Goal: Book appointment/travel/reservation

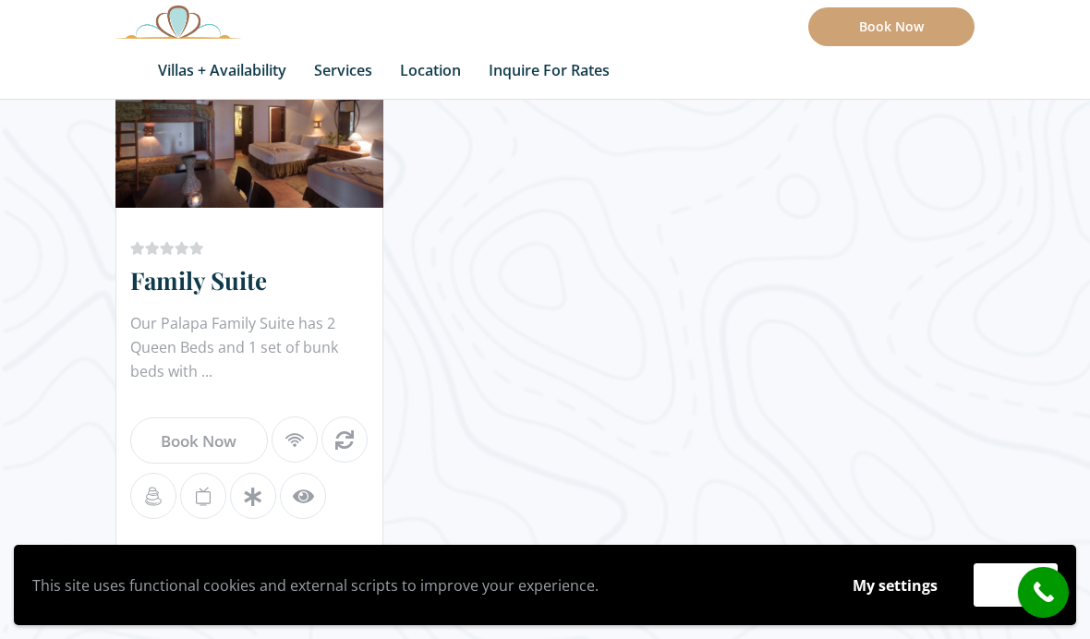
scroll to position [2370, 0]
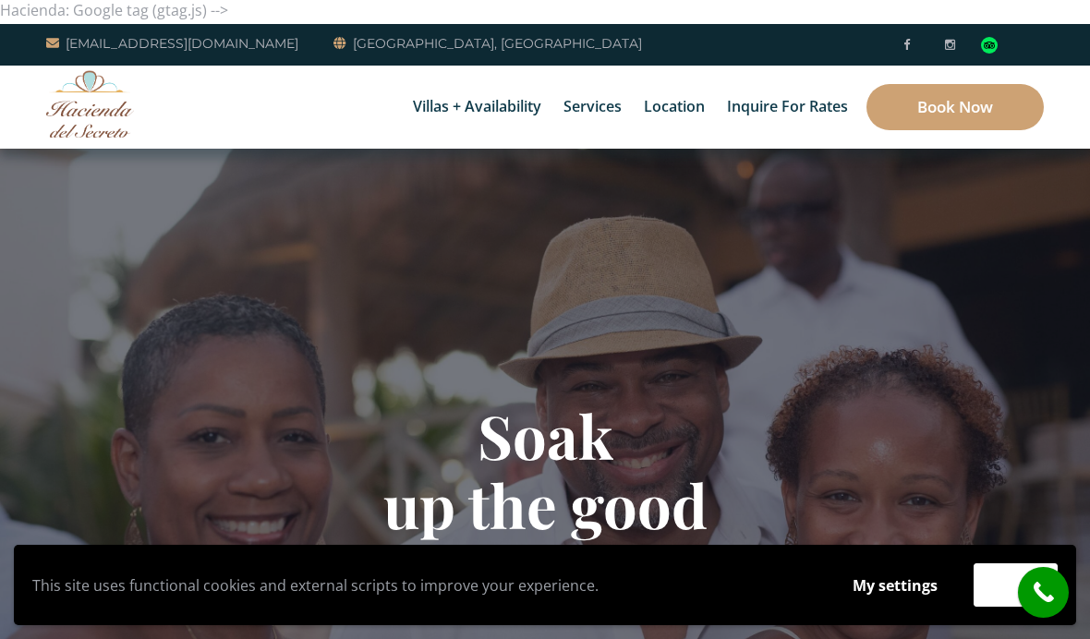
scroll to position [0, 0]
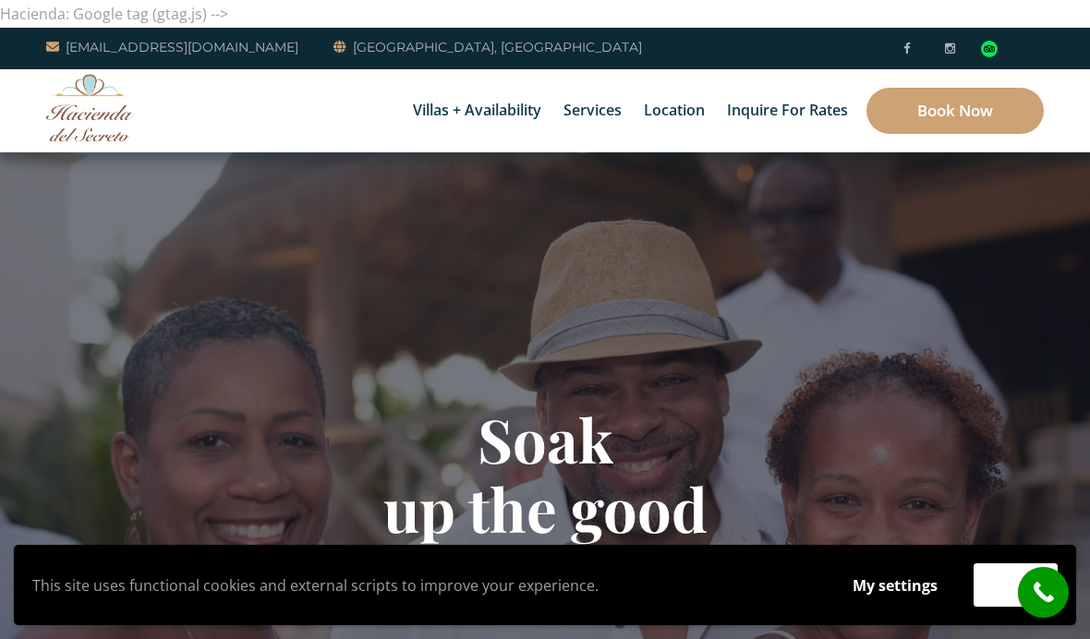
click at [421, 45] on link "[GEOGRAPHIC_DATA], [GEOGRAPHIC_DATA]" at bounding box center [487, 47] width 308 height 22
click at [436, 39] on link "[GEOGRAPHIC_DATA], [GEOGRAPHIC_DATA]" at bounding box center [487, 47] width 308 height 22
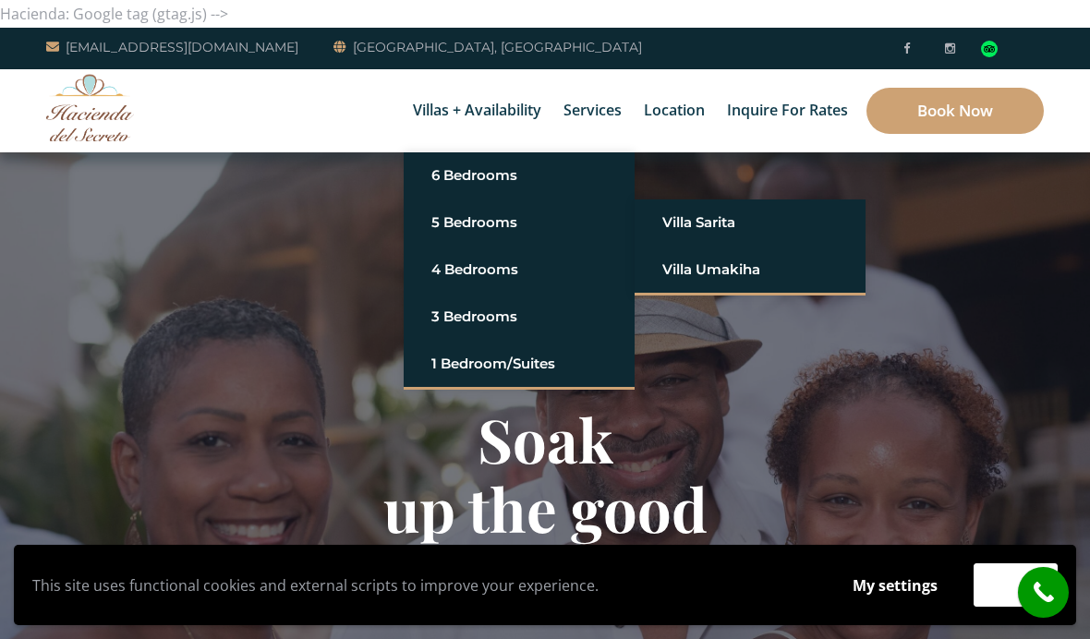
click at [713, 223] on link "Villa Sarita" at bounding box center [749, 222] width 175 height 33
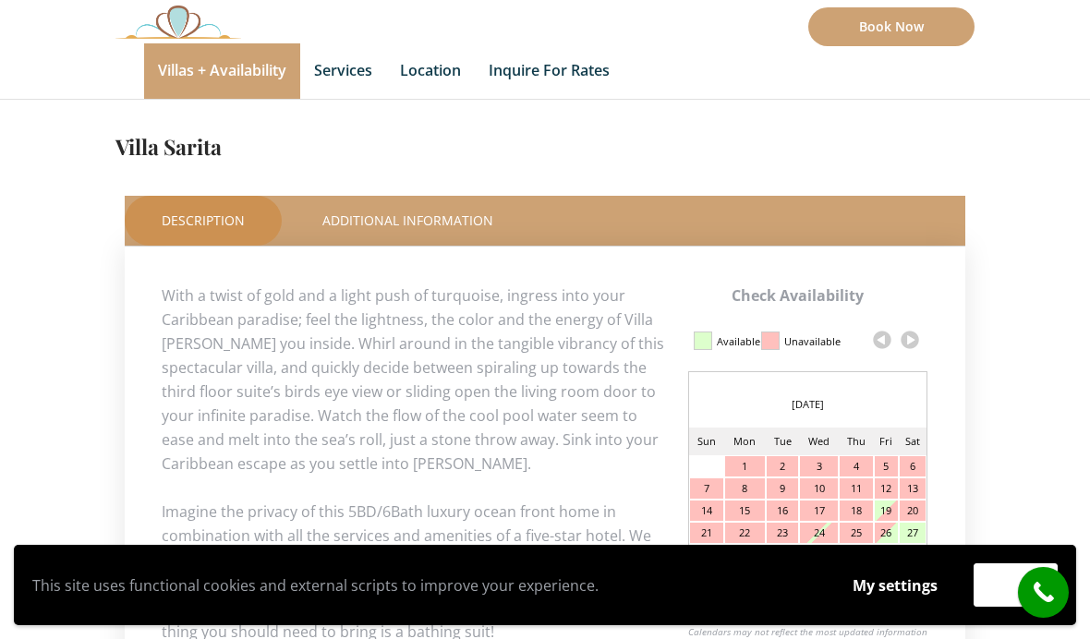
scroll to position [704, 0]
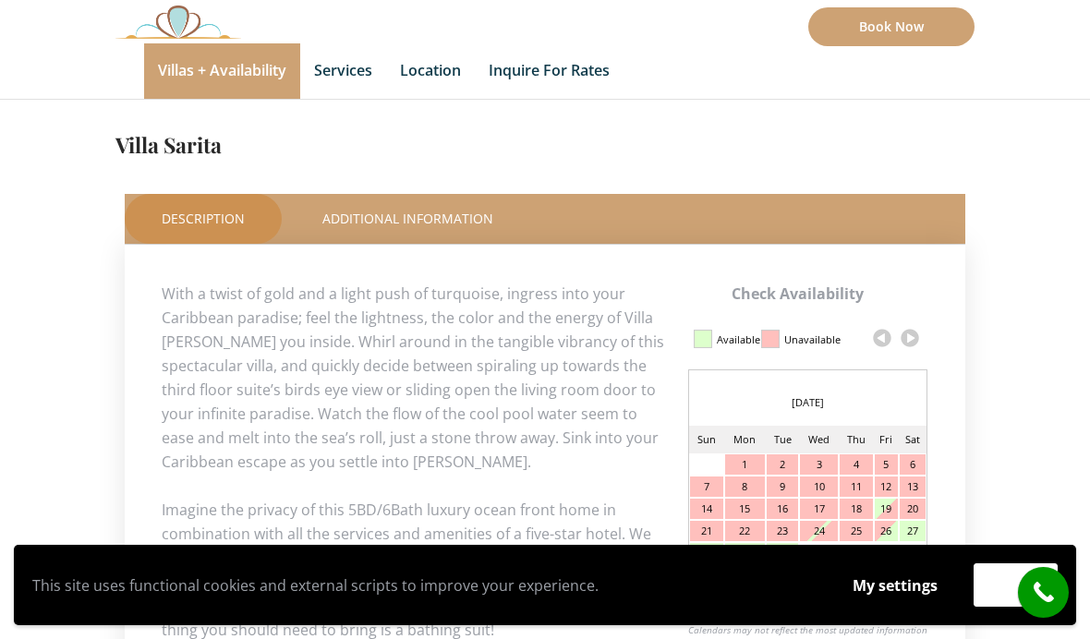
click at [916, 335] on link at bounding box center [910, 338] width 28 height 28
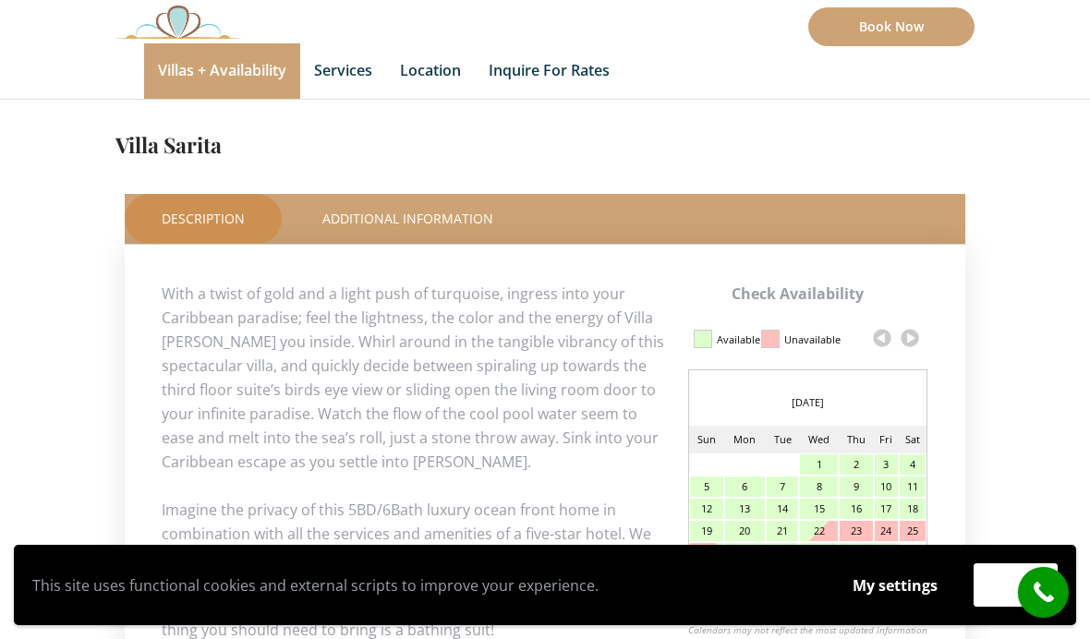
click at [910, 337] on link at bounding box center [910, 338] width 28 height 28
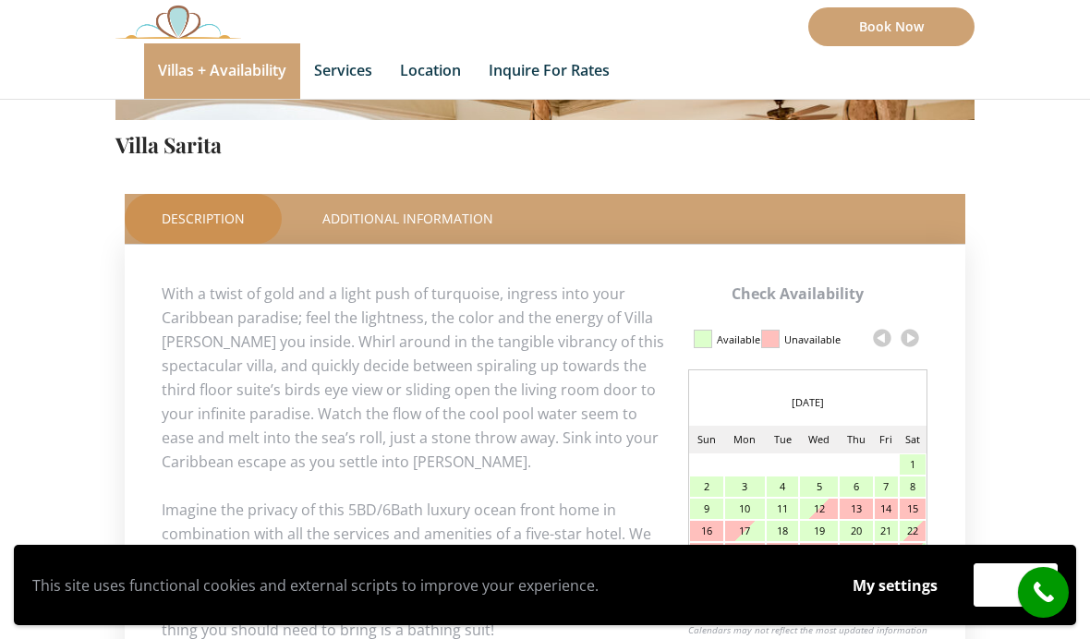
click at [914, 336] on link at bounding box center [910, 338] width 28 height 28
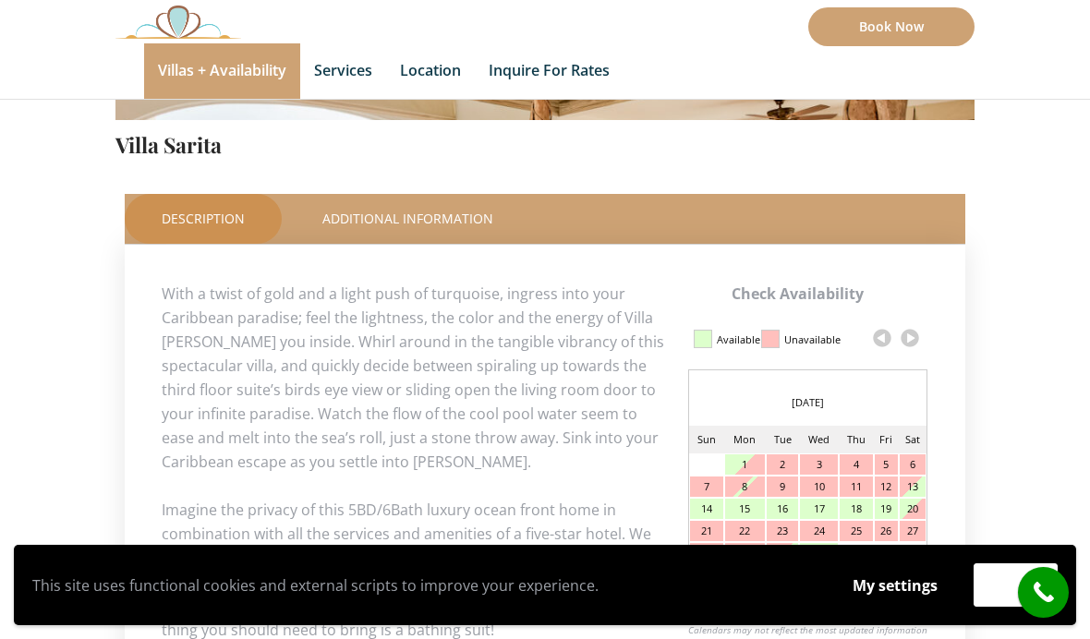
click at [911, 334] on link at bounding box center [910, 338] width 28 height 28
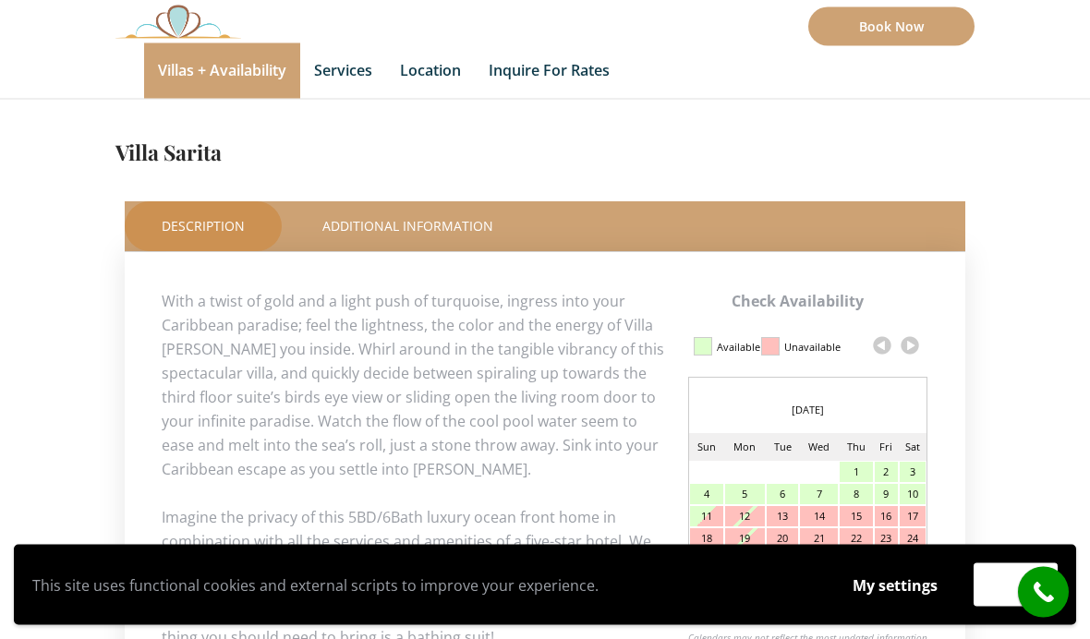
scroll to position [686, 0]
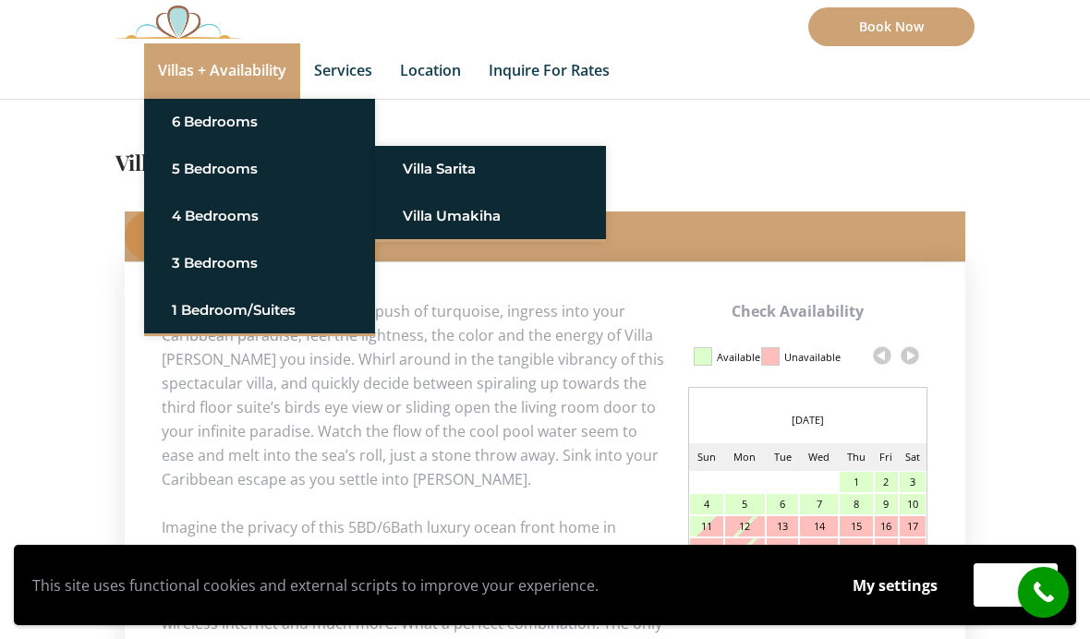
click at [499, 211] on link "Villa Umakiha" at bounding box center [490, 215] width 175 height 33
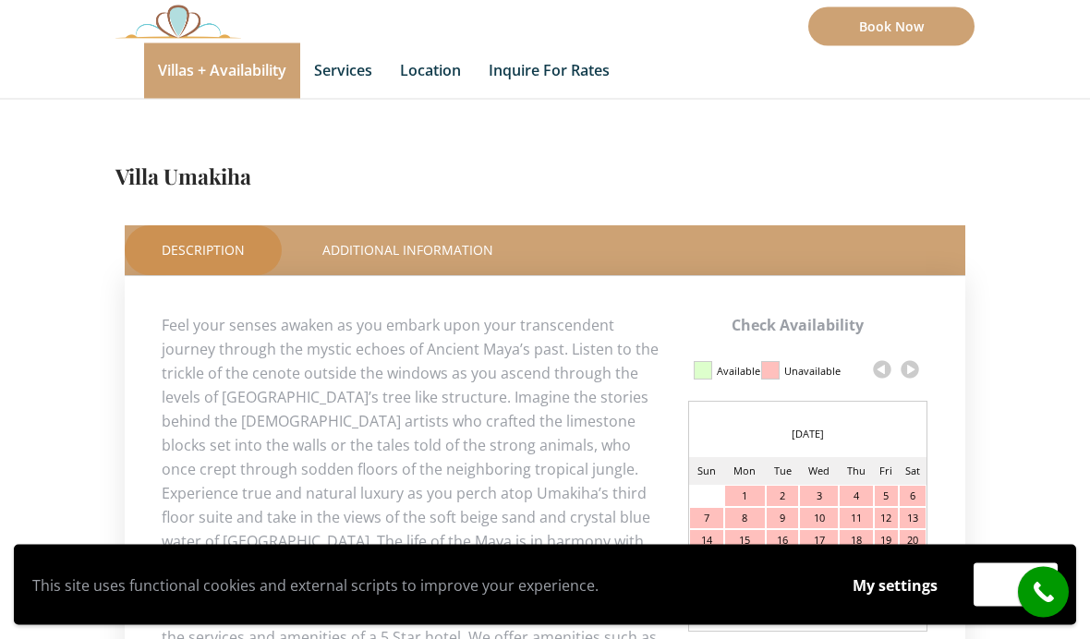
scroll to position [671, 0]
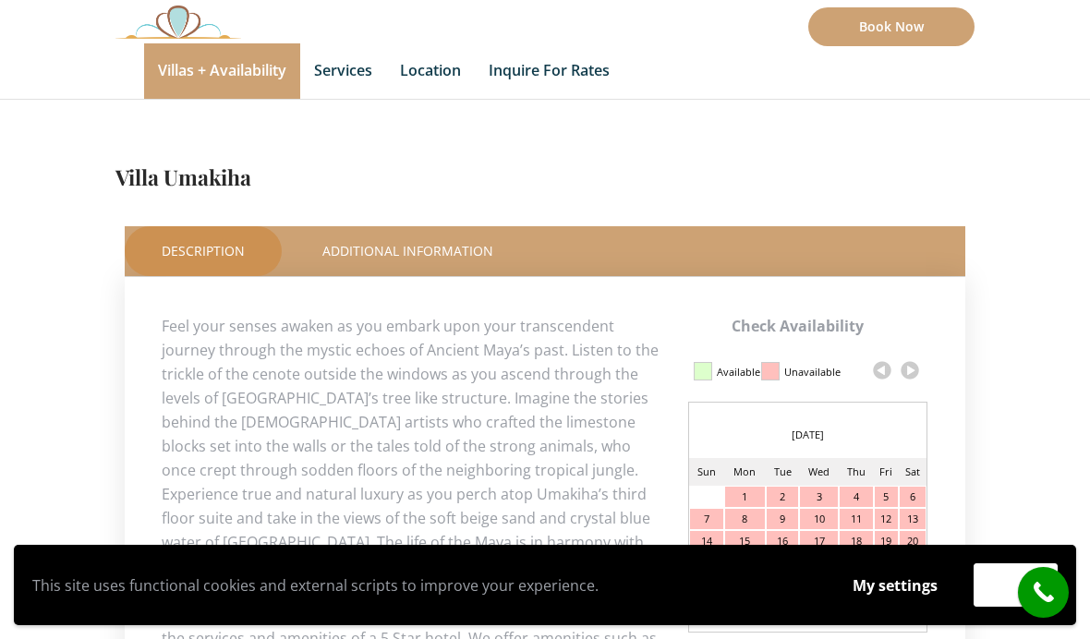
click at [916, 371] on link at bounding box center [910, 370] width 28 height 28
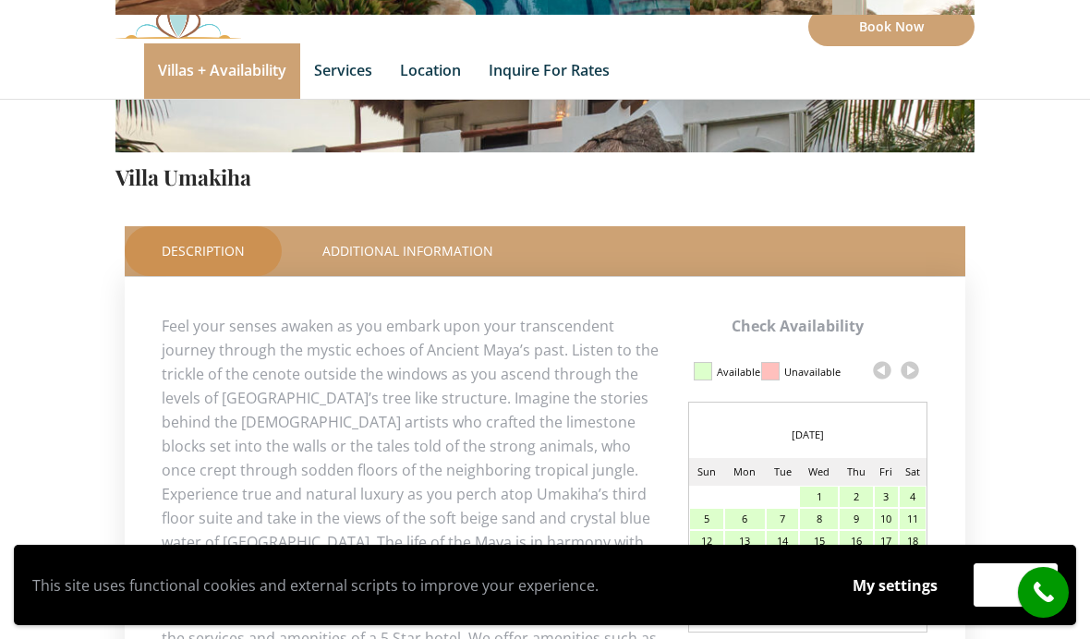
click at [912, 369] on link at bounding box center [910, 370] width 28 height 28
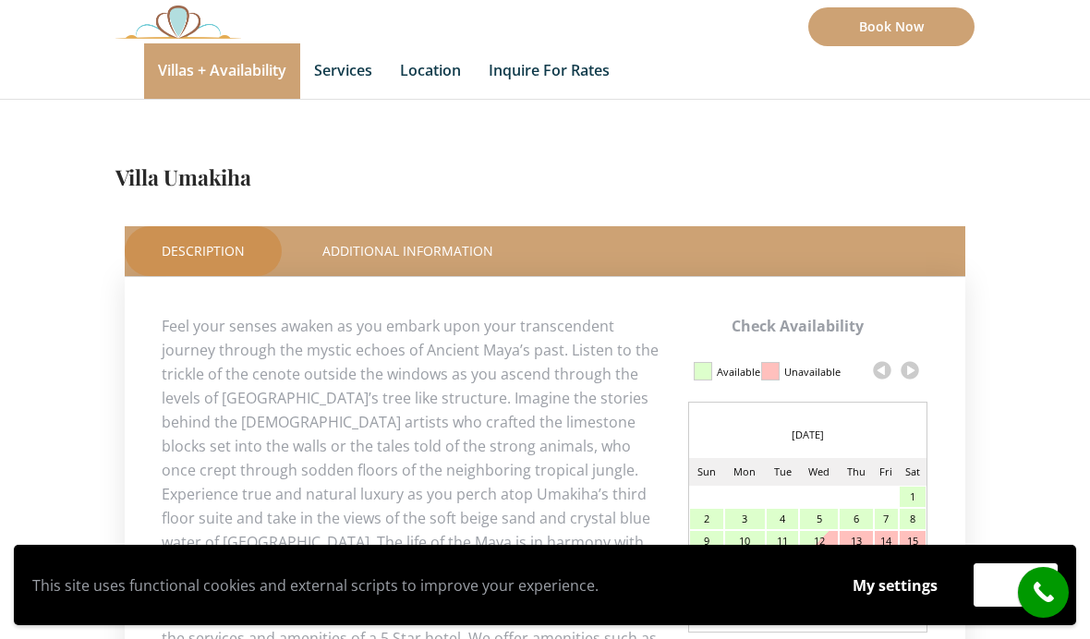
click at [907, 369] on link at bounding box center [910, 370] width 28 height 28
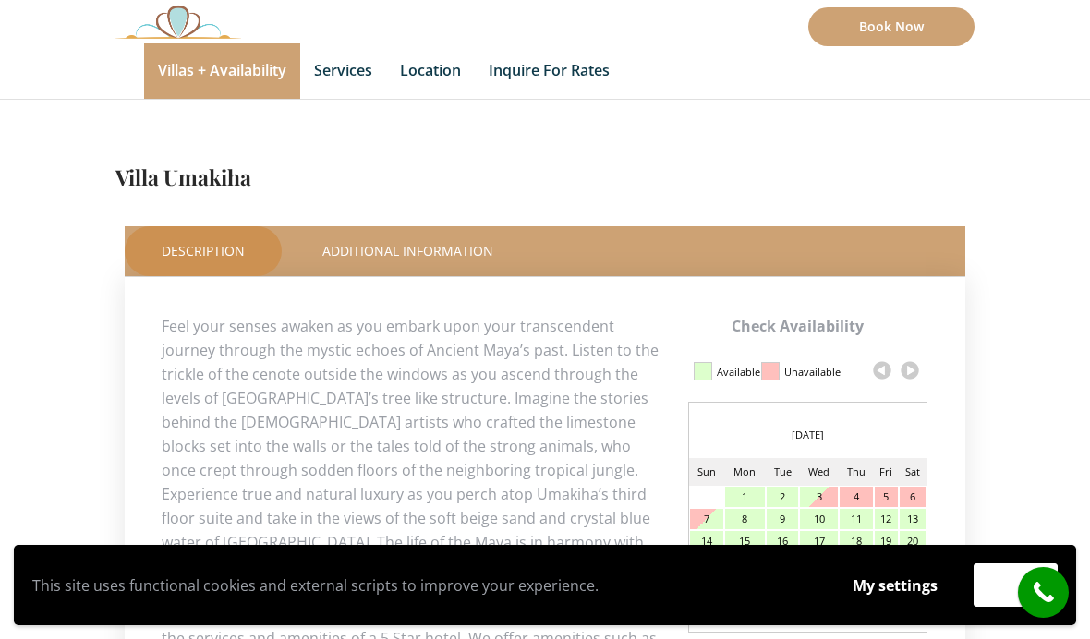
click at [921, 358] on link at bounding box center [910, 370] width 28 height 28
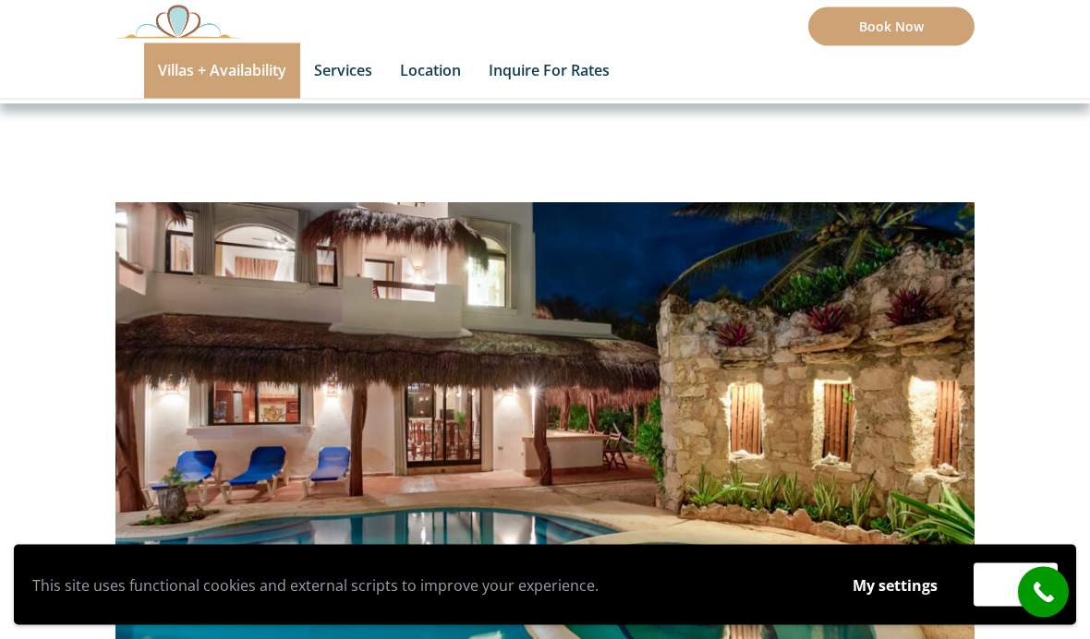
scroll to position [0, 0]
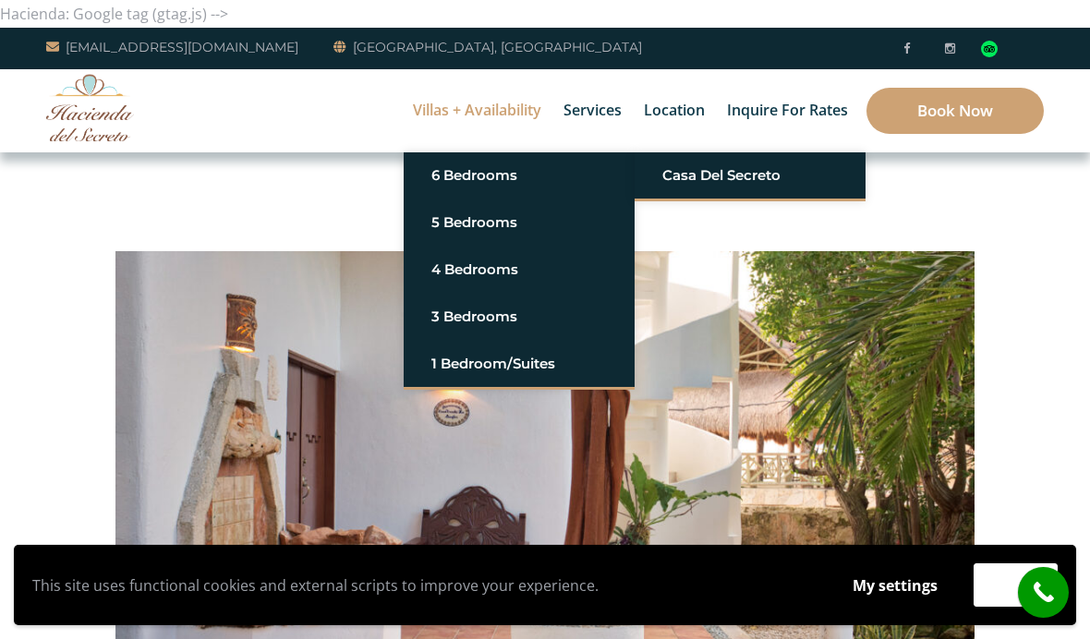
click at [731, 174] on link "Casa del Secreto" at bounding box center [749, 175] width 175 height 33
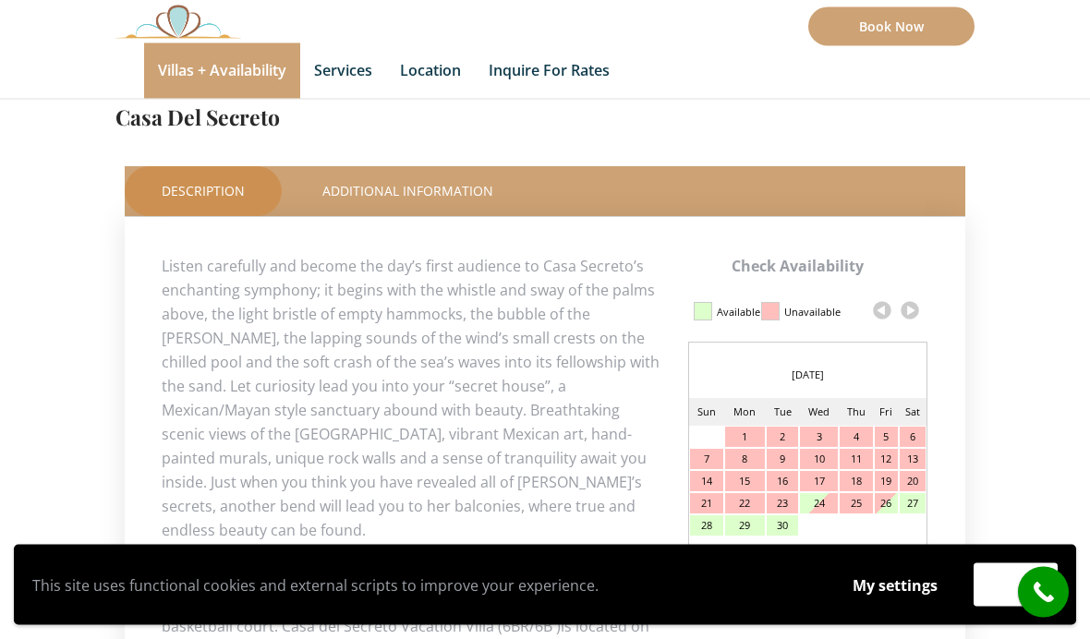
click at [915, 314] on link at bounding box center [910, 311] width 28 height 28
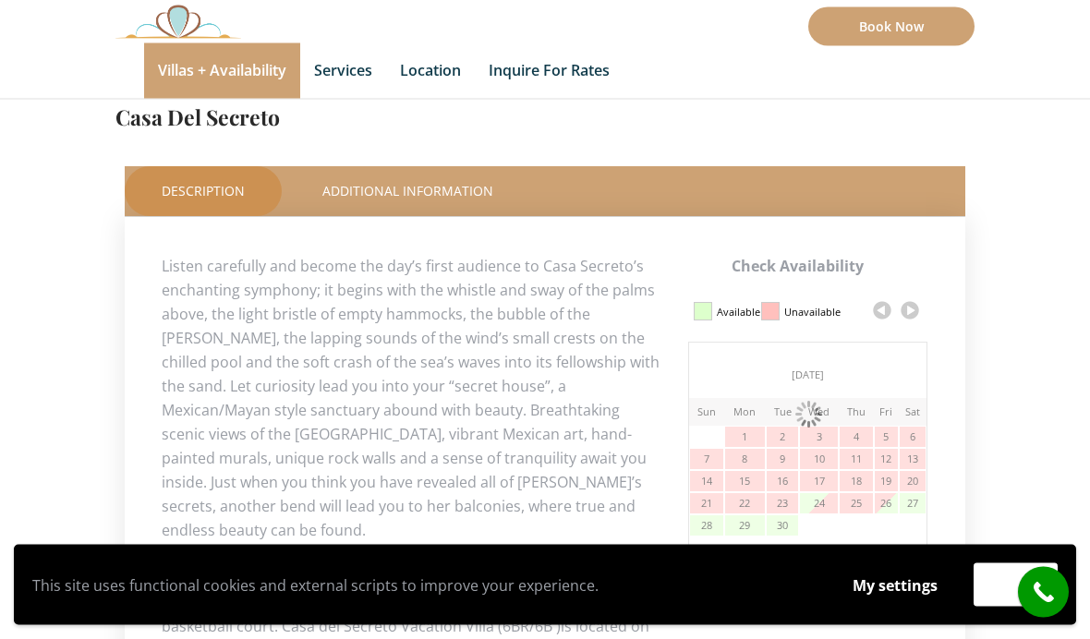
scroll to position [731, 0]
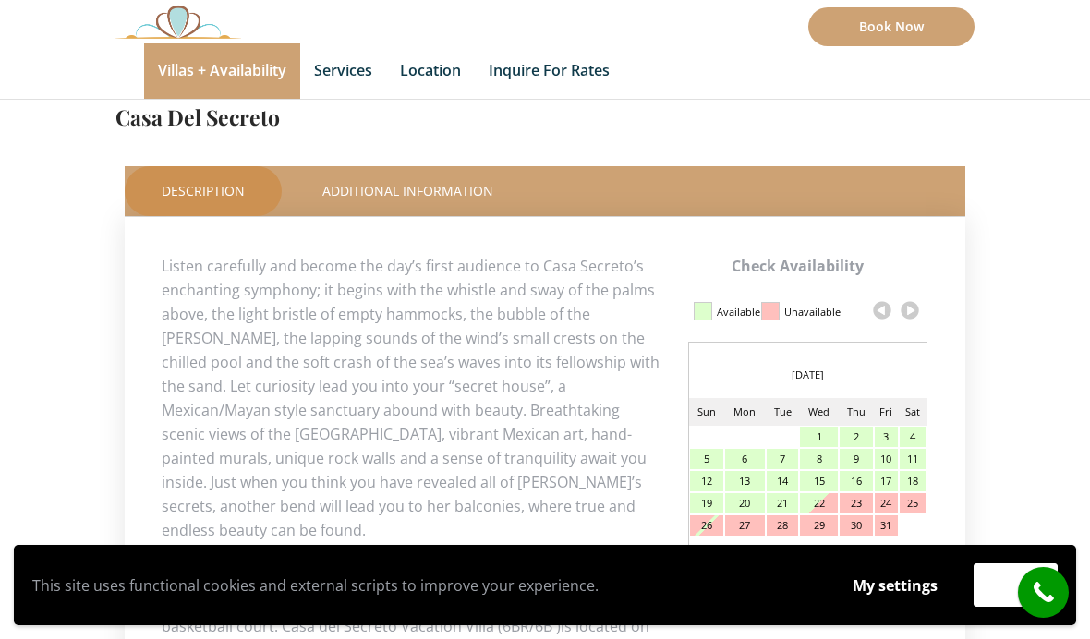
click at [915, 311] on link at bounding box center [910, 310] width 28 height 28
click at [913, 314] on link at bounding box center [910, 310] width 28 height 28
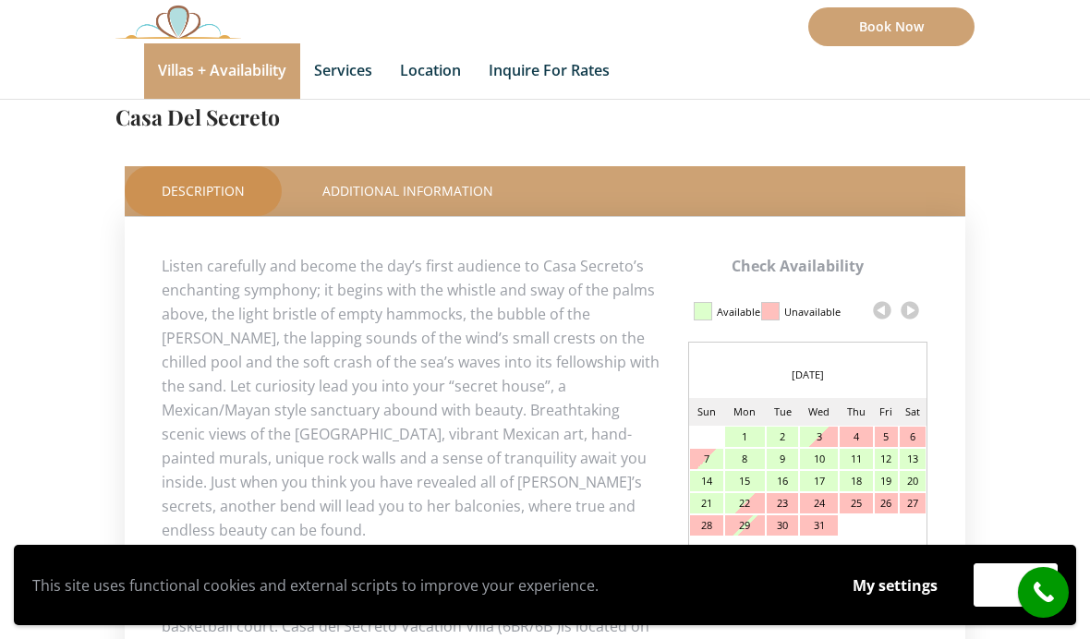
click at [915, 307] on link at bounding box center [910, 310] width 28 height 28
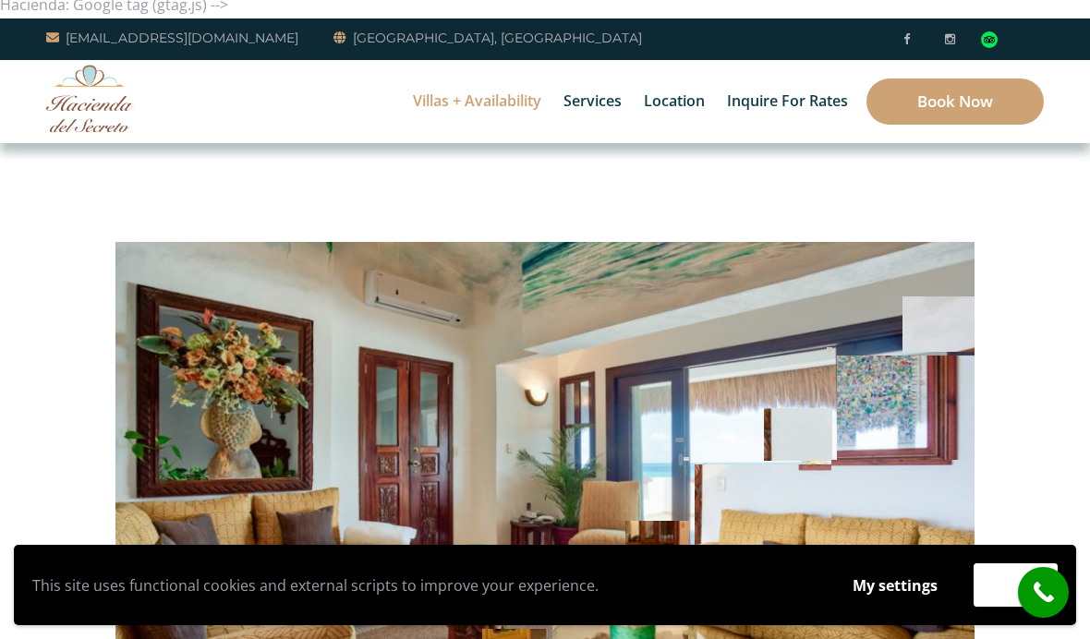
scroll to position [0, 0]
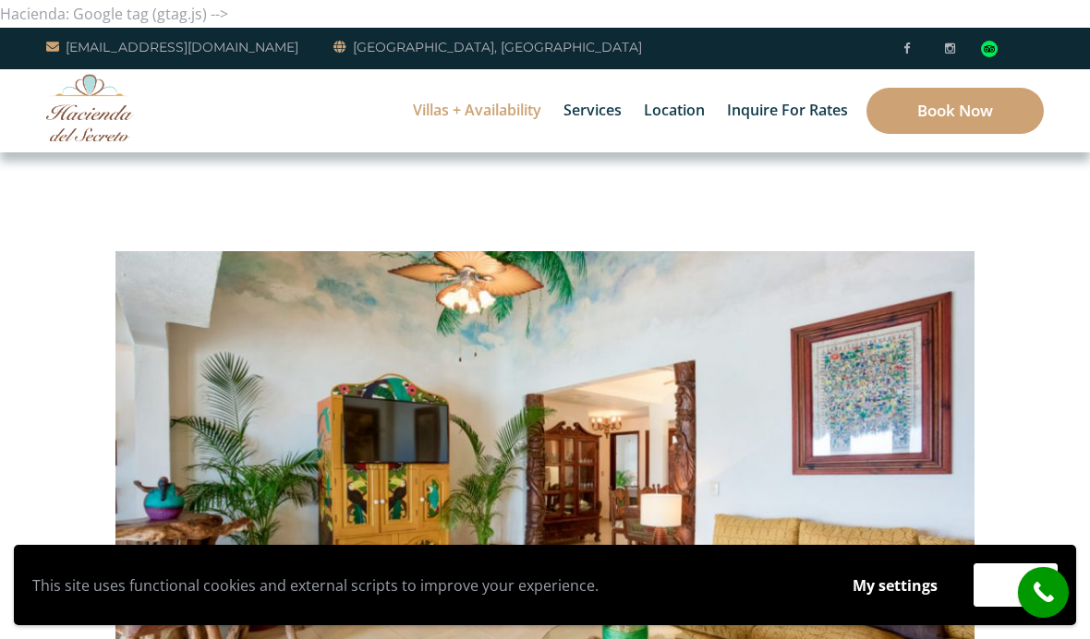
click at [965, 104] on link "Book Now" at bounding box center [954, 111] width 177 height 46
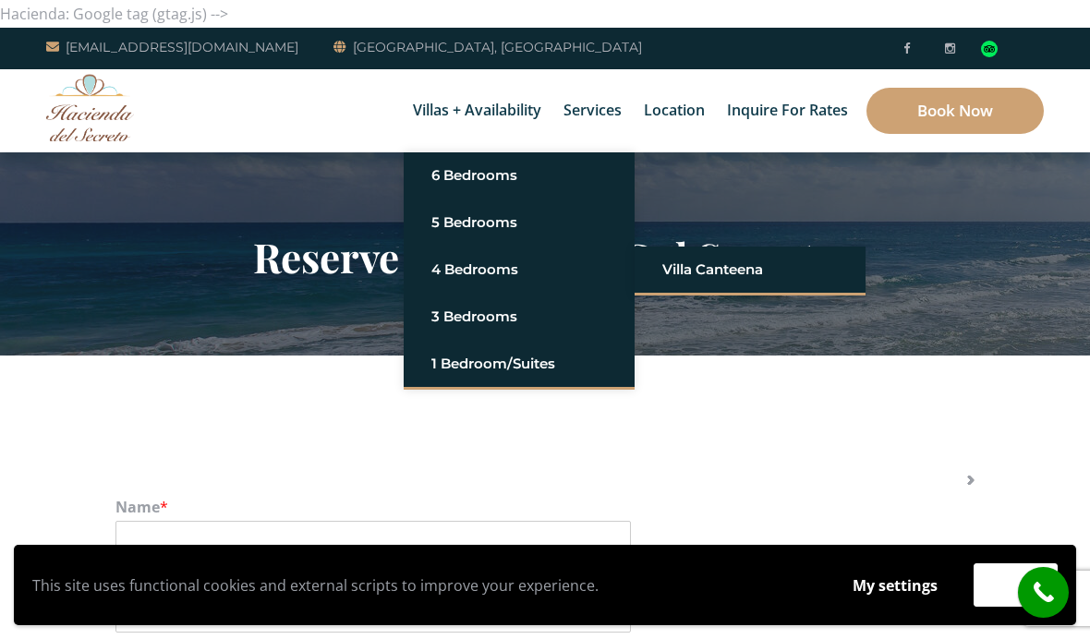
click at [734, 271] on link "Villa Canteena" at bounding box center [749, 269] width 175 height 33
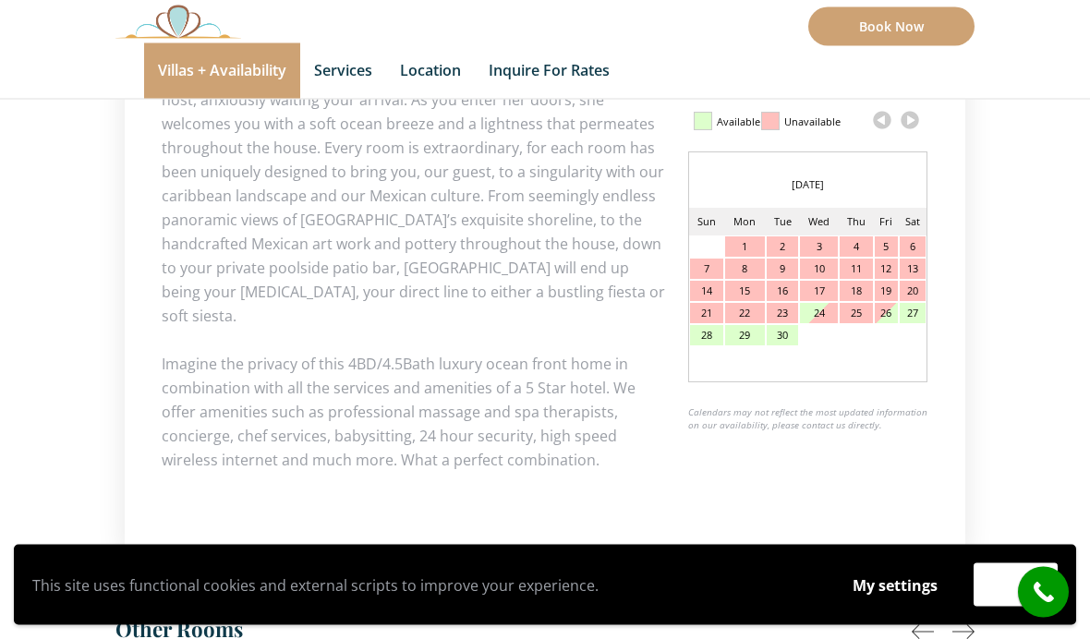
scroll to position [920, 0]
click at [917, 117] on link at bounding box center [910, 122] width 28 height 28
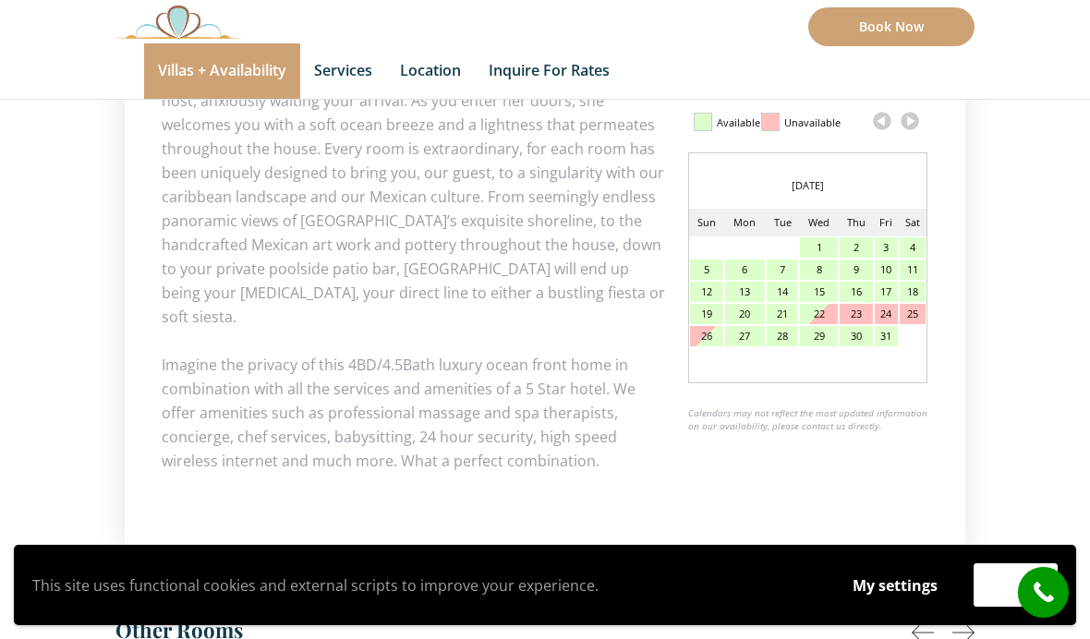
click at [916, 132] on link at bounding box center [910, 121] width 28 height 28
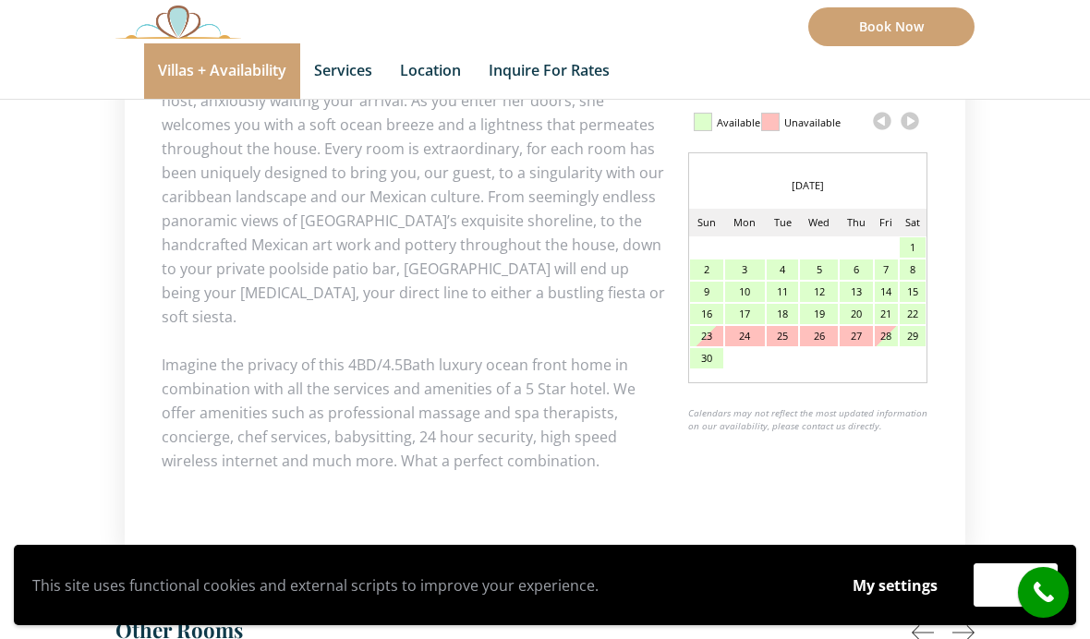
click at [915, 133] on link at bounding box center [910, 121] width 28 height 28
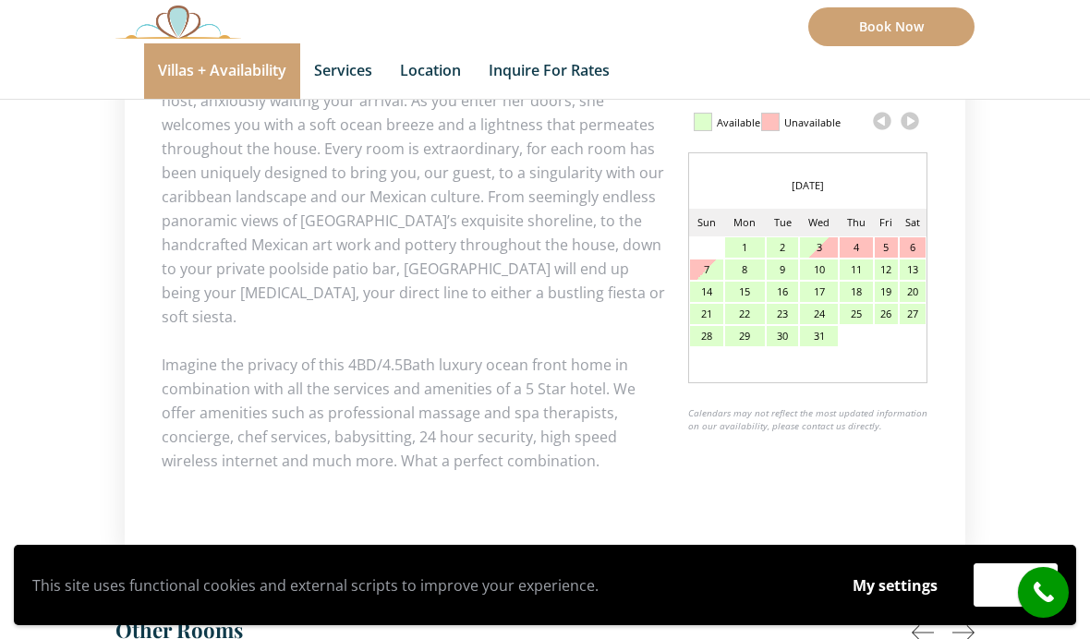
click at [918, 127] on link at bounding box center [910, 121] width 28 height 28
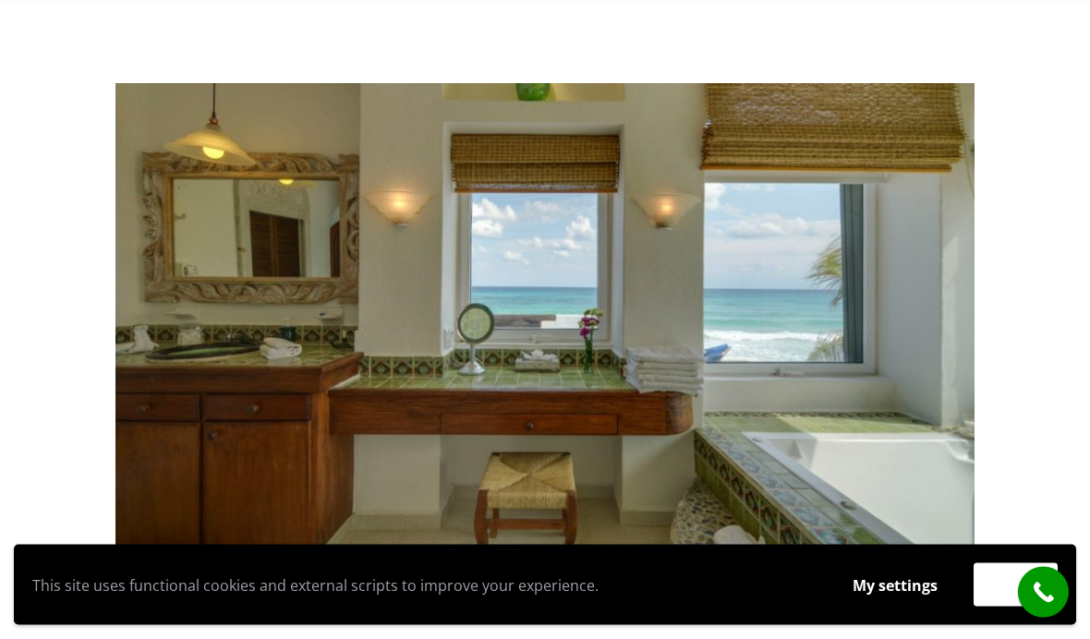
scroll to position [0, 0]
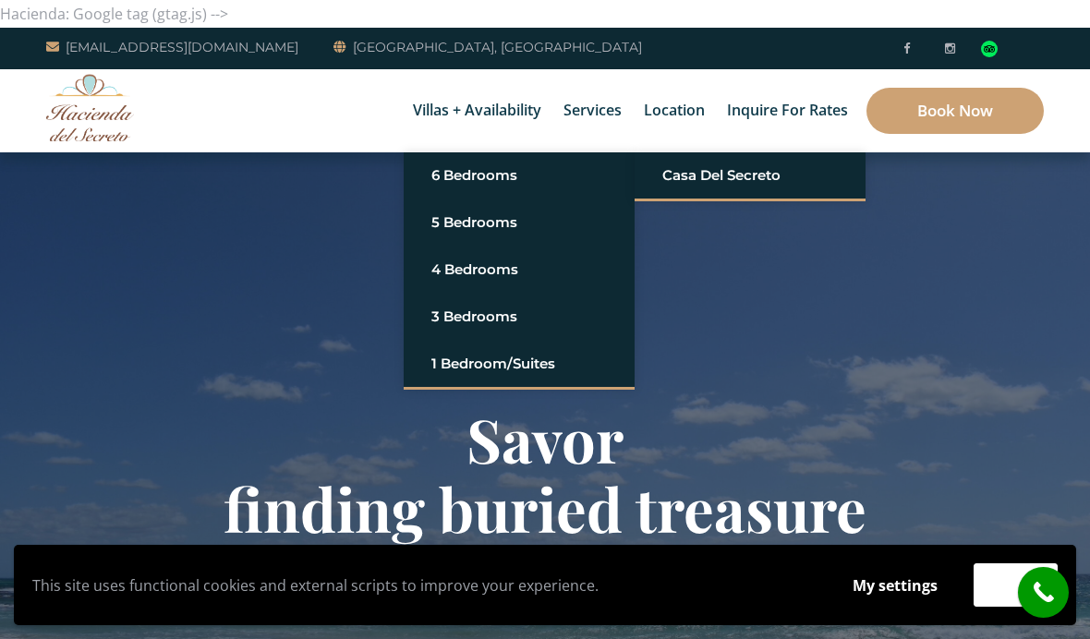
click at [752, 173] on link "Casa del Secreto" at bounding box center [749, 175] width 175 height 33
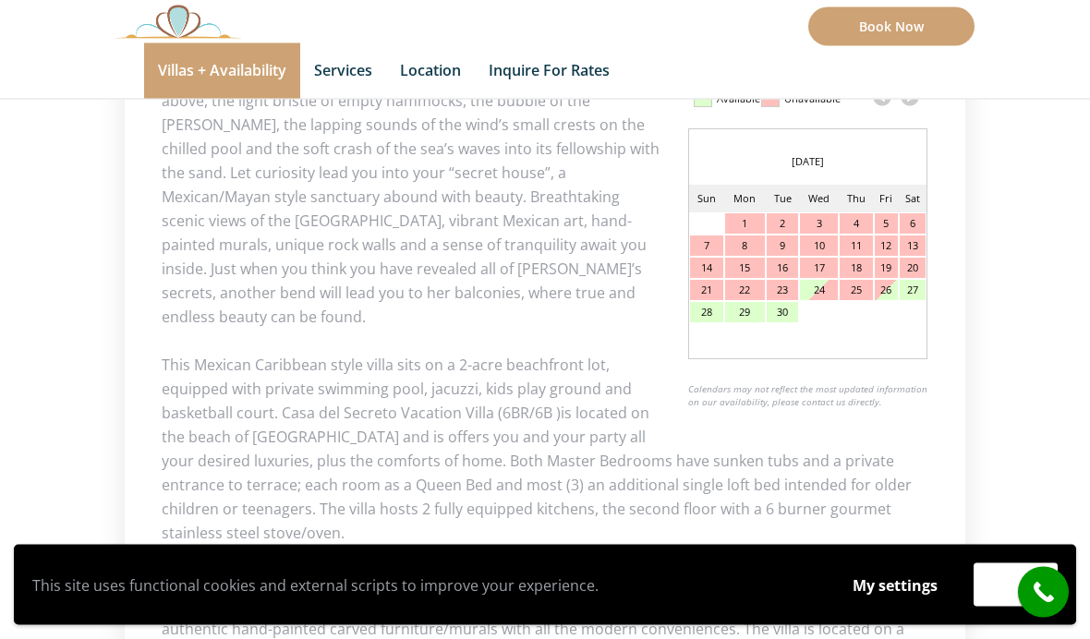
scroll to position [879, 0]
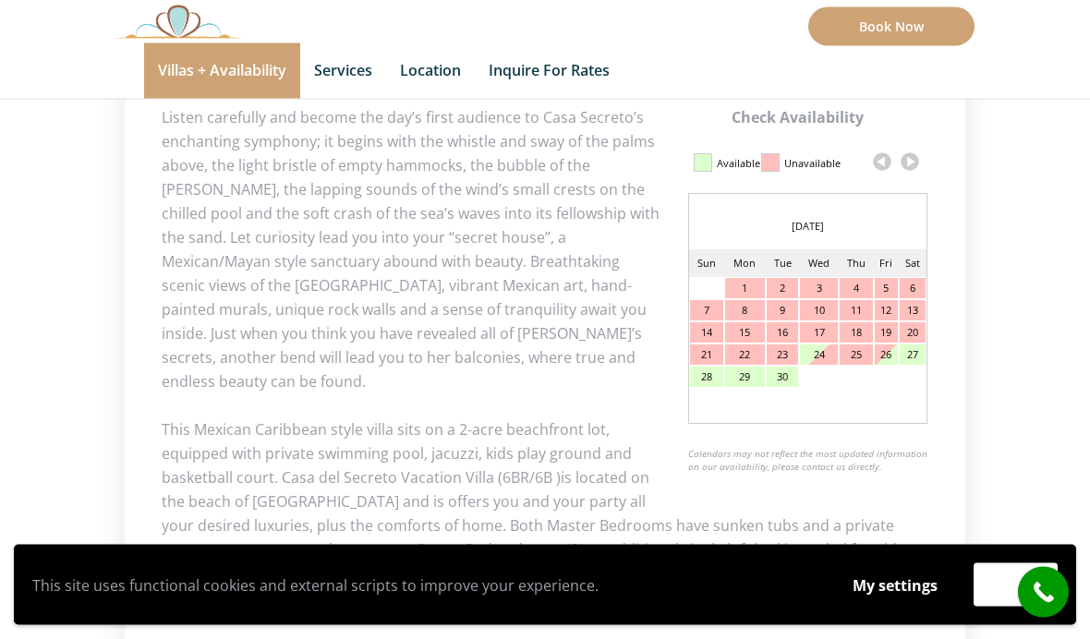
click at [923, 150] on div "Calendar Updated on 2025, [DATE] 07:31 am Available Unavailable" at bounding box center [808, 164] width 240 height 31
click at [913, 157] on link at bounding box center [910, 163] width 28 height 28
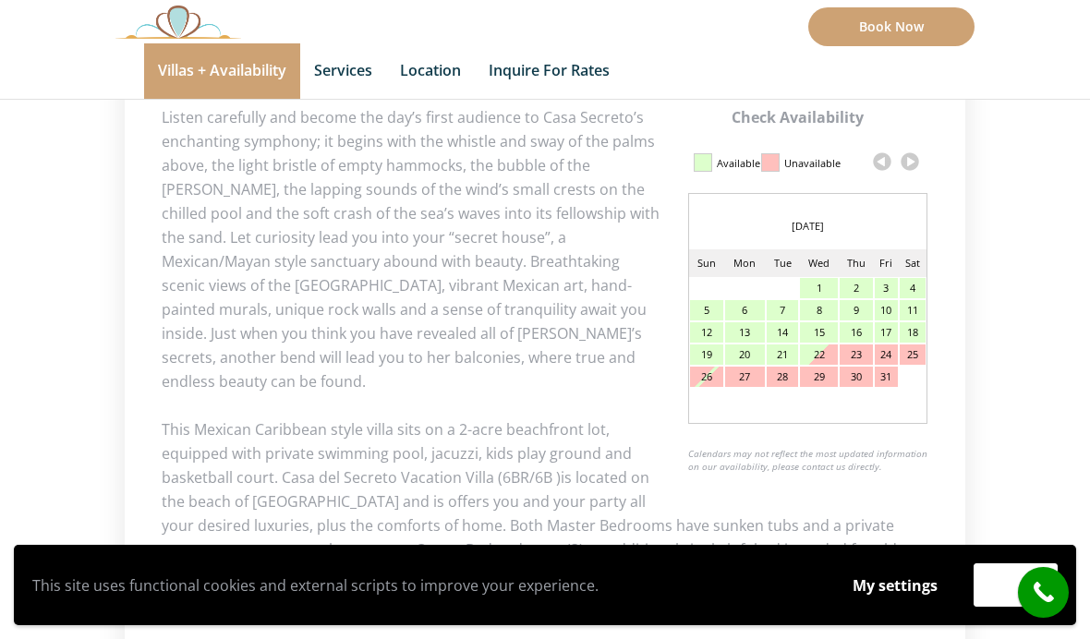
click at [919, 162] on link at bounding box center [910, 162] width 28 height 28
click at [916, 162] on link at bounding box center [910, 162] width 28 height 28
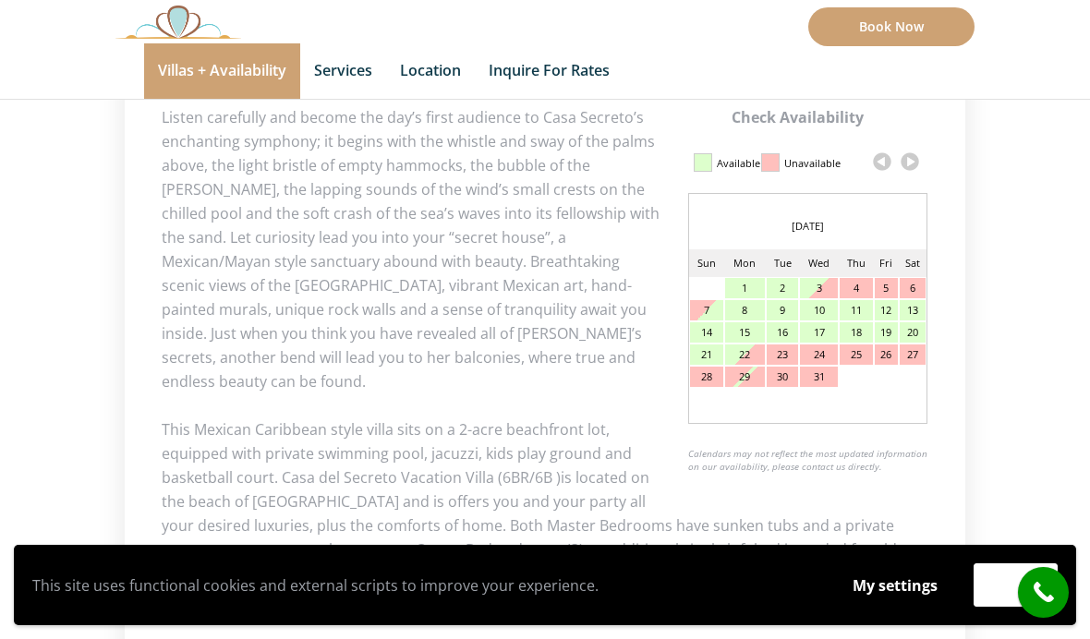
click at [916, 159] on link at bounding box center [910, 162] width 28 height 28
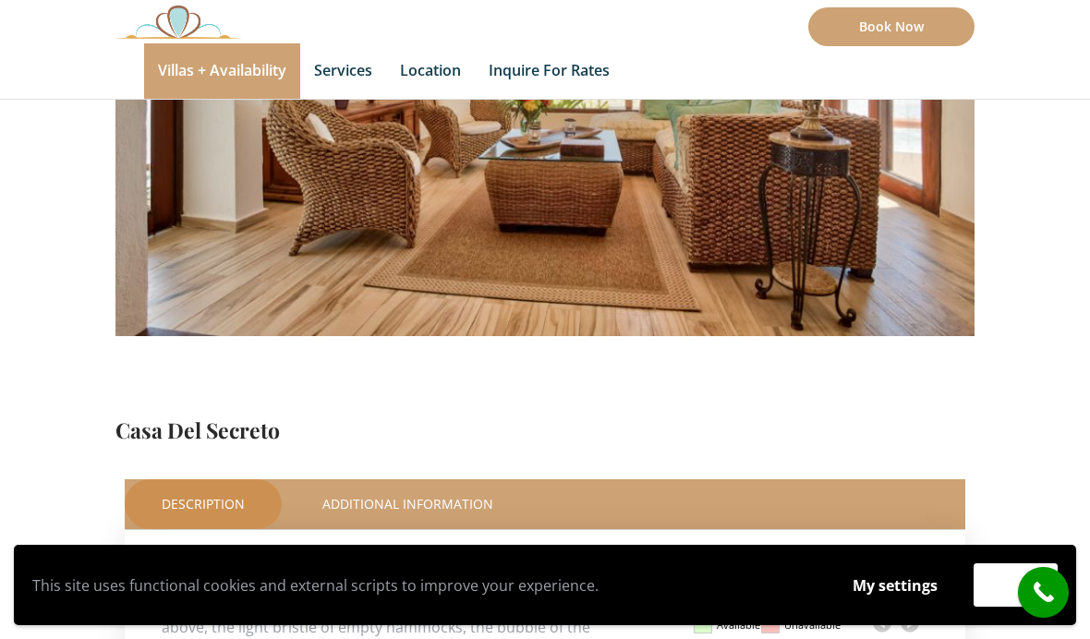
scroll to position [417, 0]
